Goal: Task Accomplishment & Management: Use online tool/utility

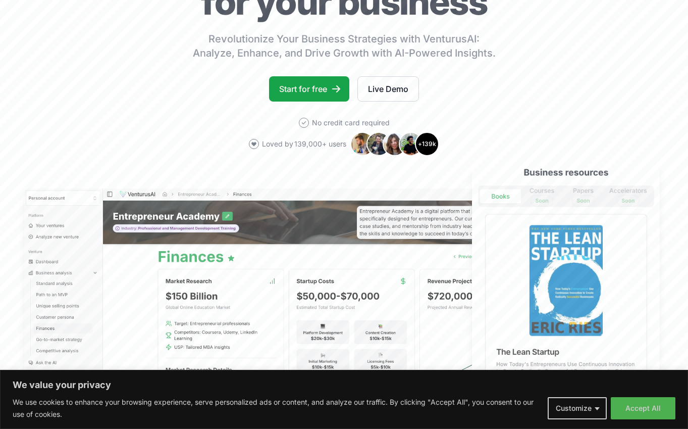
scroll to position [146, 0]
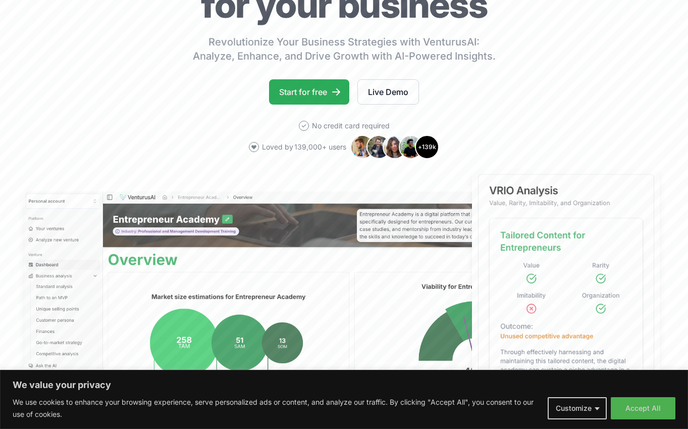
click at [318, 93] on link "Start for free" at bounding box center [309, 91] width 80 height 25
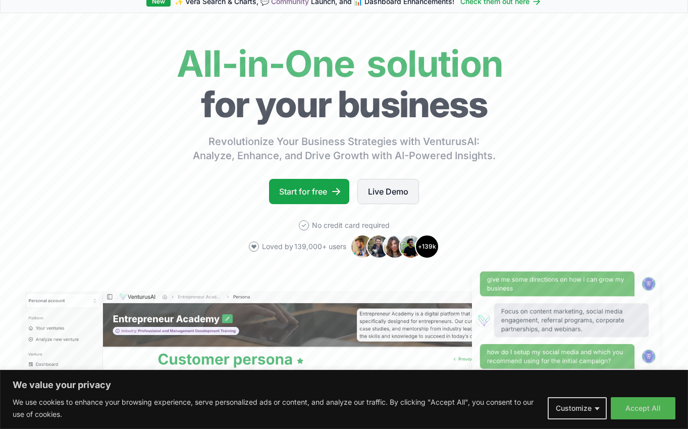
scroll to position [43, 0]
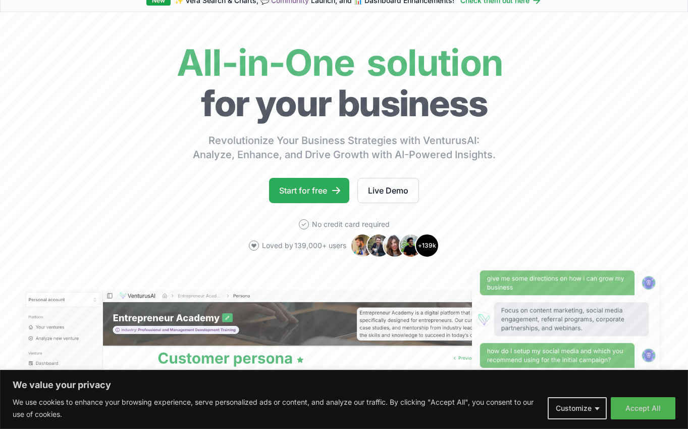
click at [319, 183] on link "Start for free" at bounding box center [309, 190] width 80 height 25
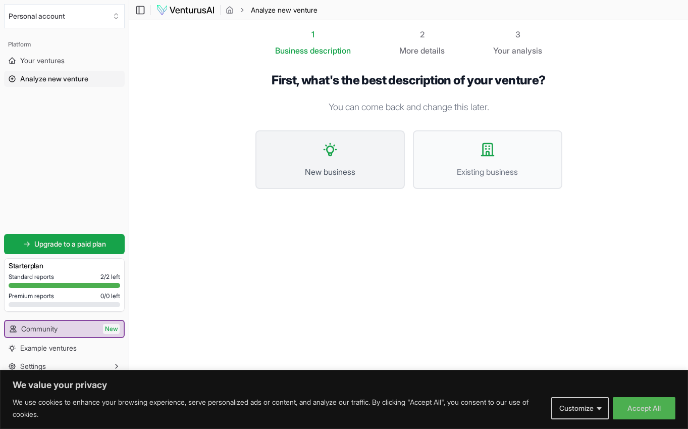
click at [375, 149] on button "New business" at bounding box center [330, 159] width 149 height 59
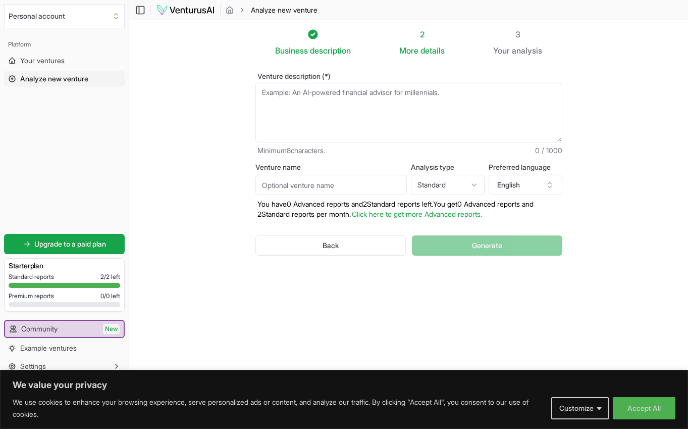
click at [365, 93] on textarea "Venture description (*)" at bounding box center [409, 113] width 307 height 60
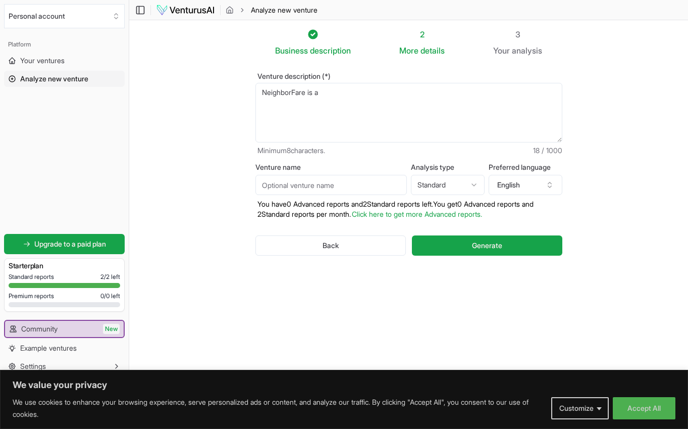
paste textarea "Neighborhood Micro-Food Hubs Concept: Small-scale, solar-powered refrigerated l…"
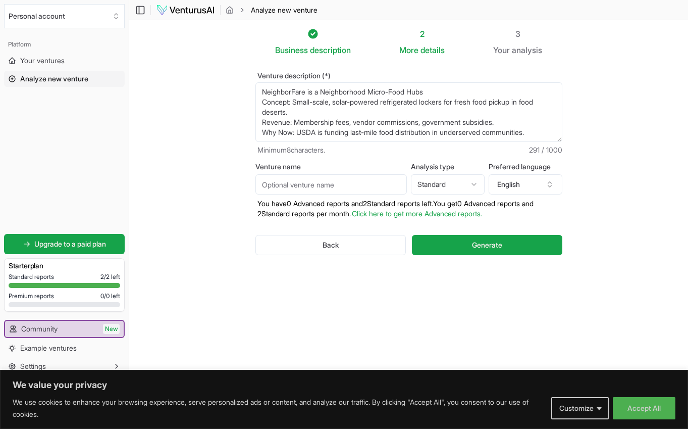
scroll to position [1, 0]
type textarea "NeighborFare is a Neighborhood Micro-Food Hubs Concept: Small-scale, solar-powe…"
click at [354, 180] on input "Venture name" at bounding box center [331, 184] width 151 height 20
type input "NeighborFare"
click at [470, 181] on html "We value your privacy We use cookies to enhance your browsing experience, serve…" at bounding box center [344, 213] width 688 height 429
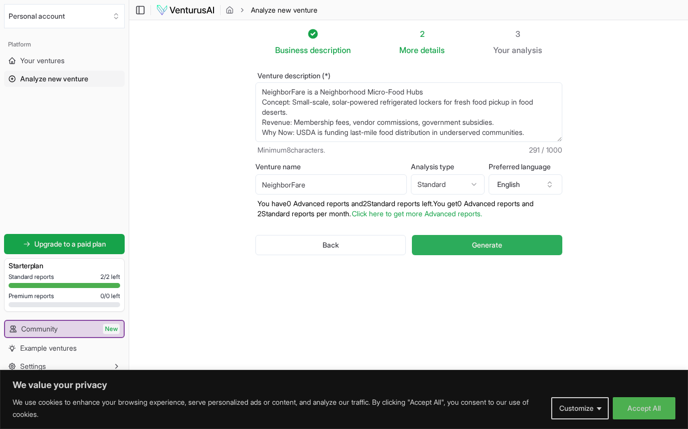
click at [487, 243] on span "Generate" at bounding box center [487, 245] width 30 height 10
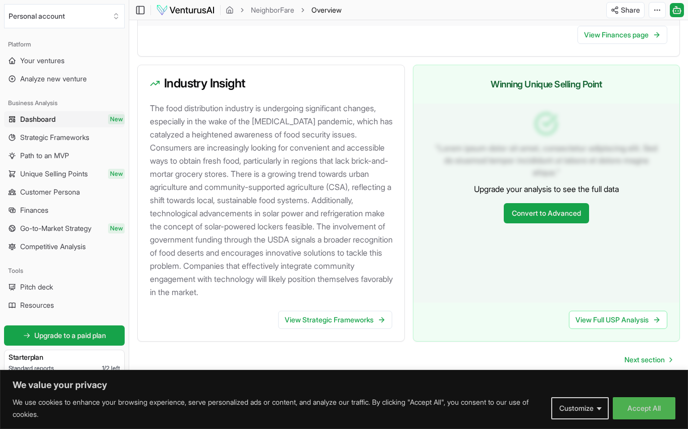
scroll to position [991, 0]
click at [615, 26] on link "View Finances page" at bounding box center [623, 35] width 90 height 18
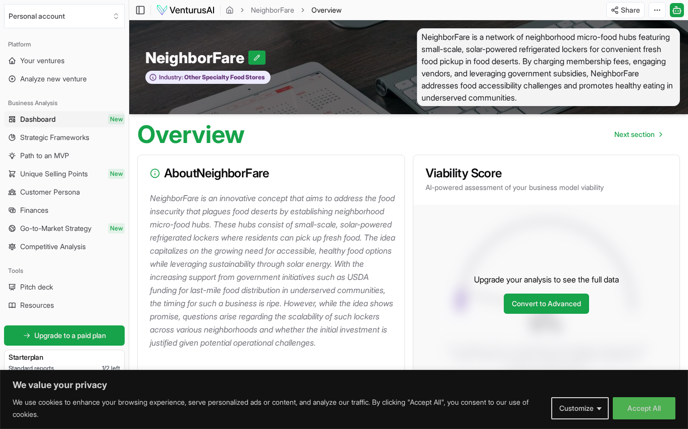
scroll to position [991, 0]
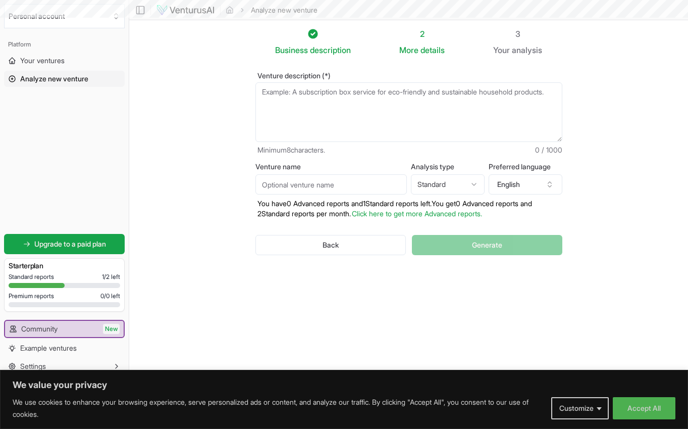
scroll to position [1, 0]
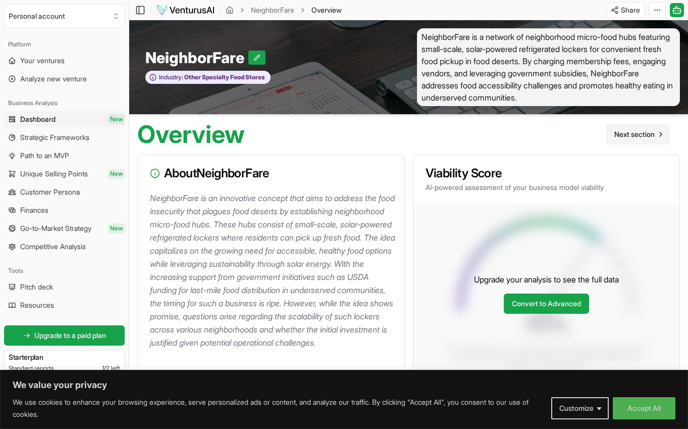
click at [628, 133] on span "Next section" at bounding box center [635, 134] width 40 height 10
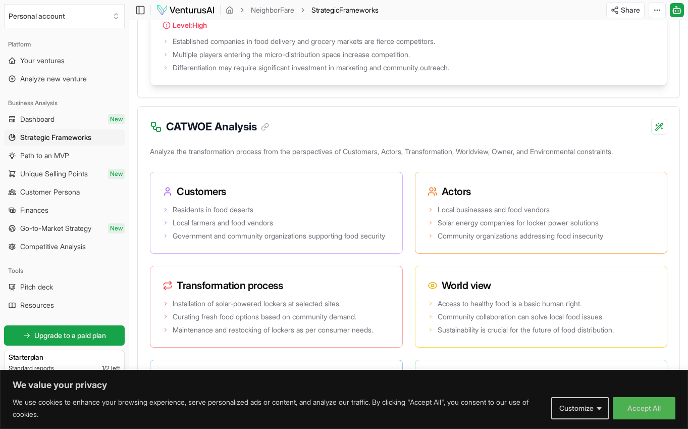
scroll to position [1732, 0]
